Goal: Find specific page/section: Find specific page/section

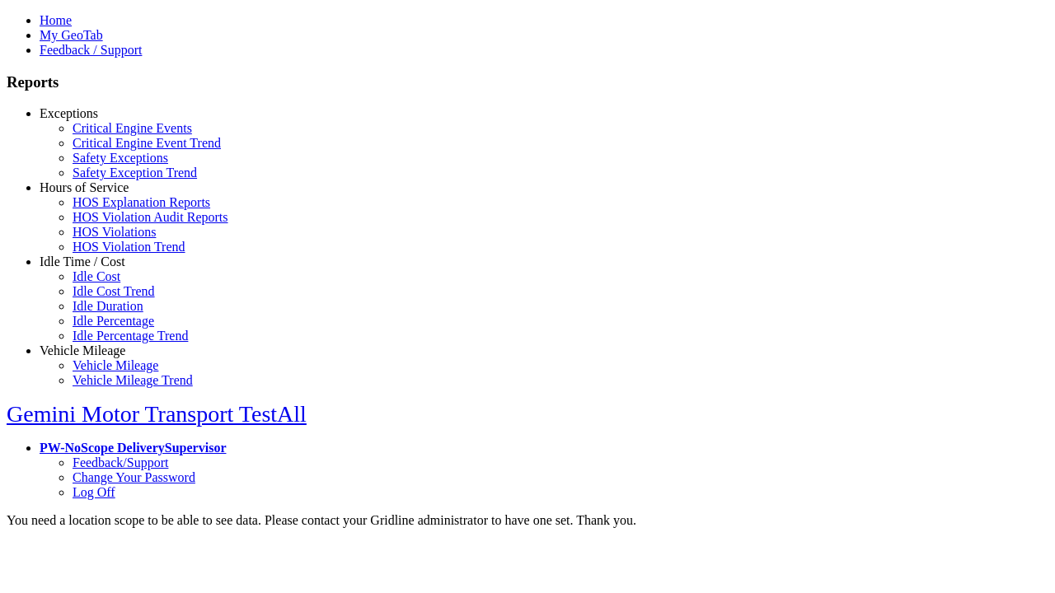
click at [95, 195] on link "Hours of Service" at bounding box center [84, 188] width 89 height 14
click at [107, 239] on link "HOS Violations" at bounding box center [114, 232] width 83 height 14
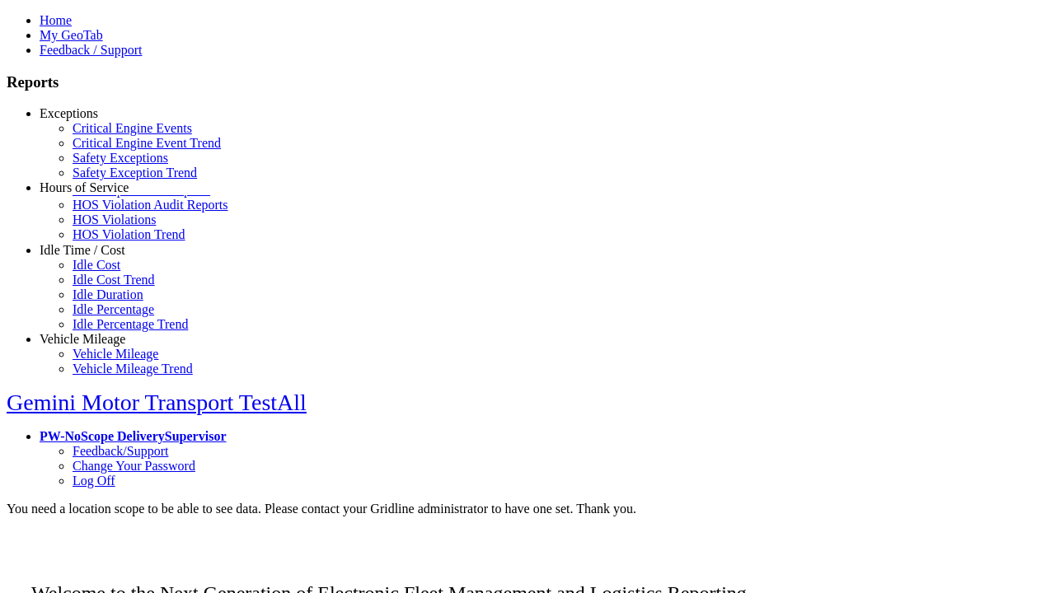
scroll to position [16, 0]
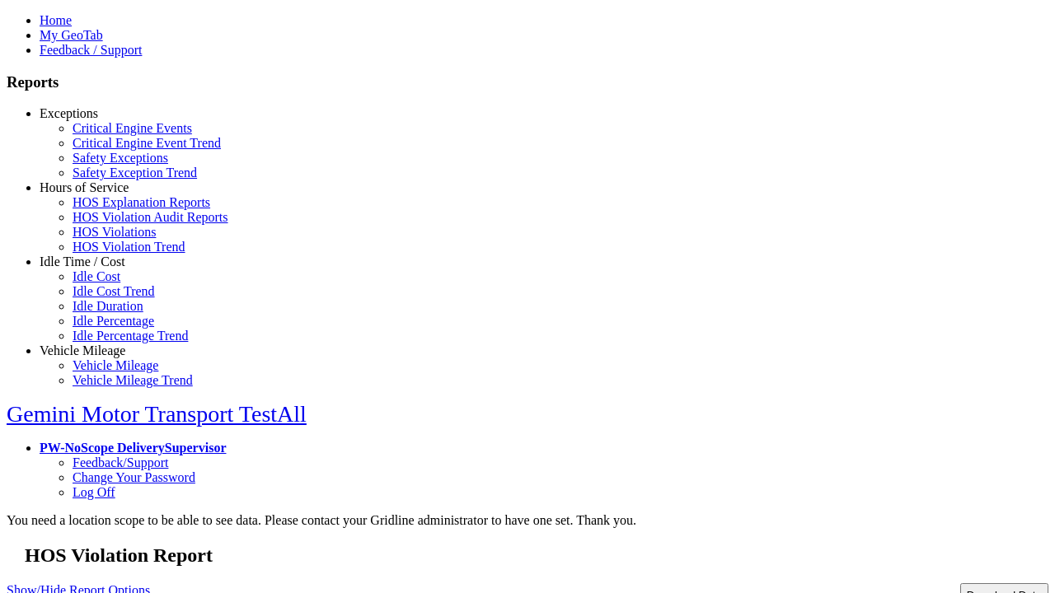
type input "**********"
